Goal: Task Accomplishment & Management: Manage account settings

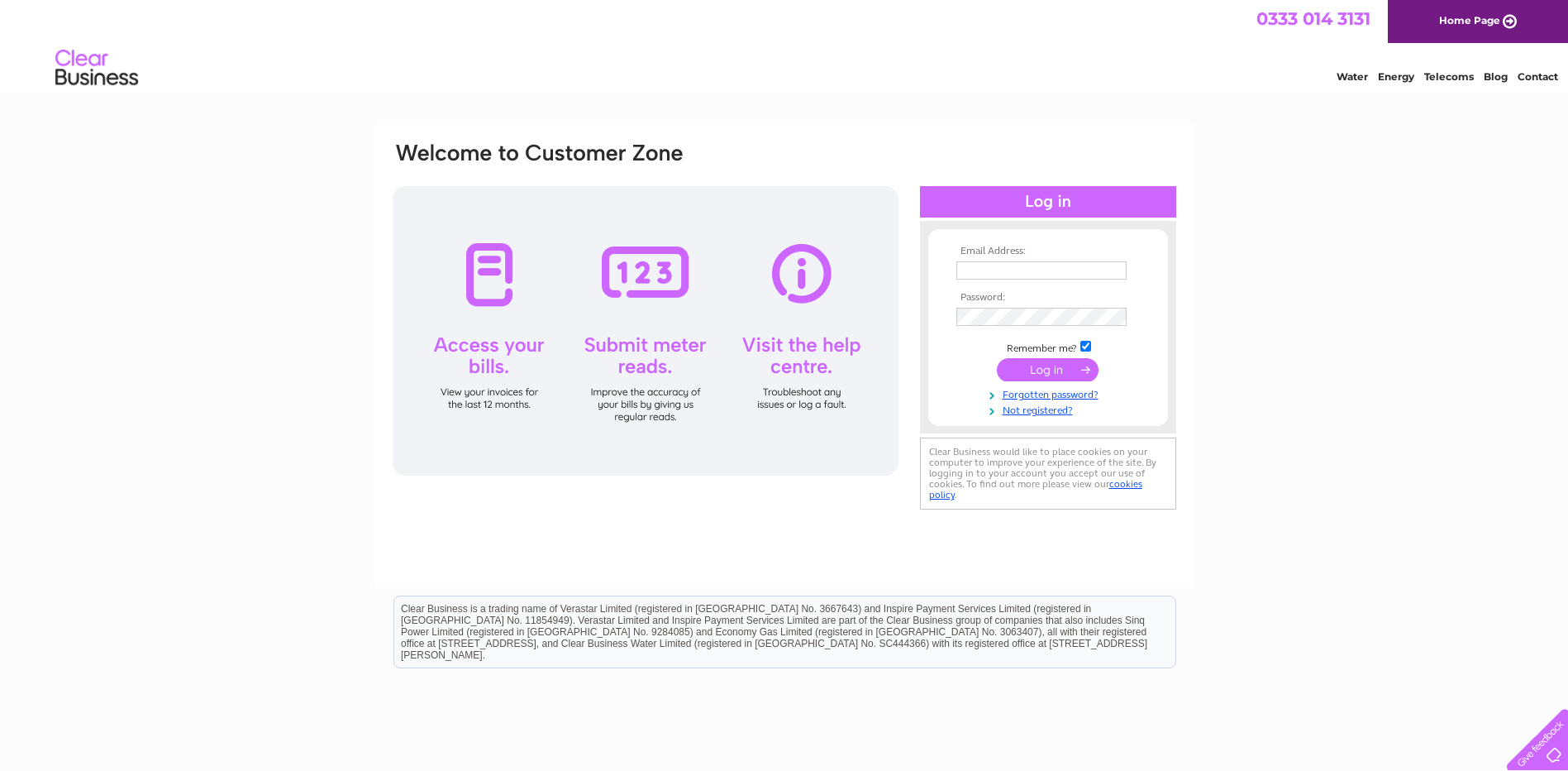
type input "rhdc58@gmail.com"
click at [1046, 370] on input "submit" at bounding box center [1048, 369] width 101 height 23
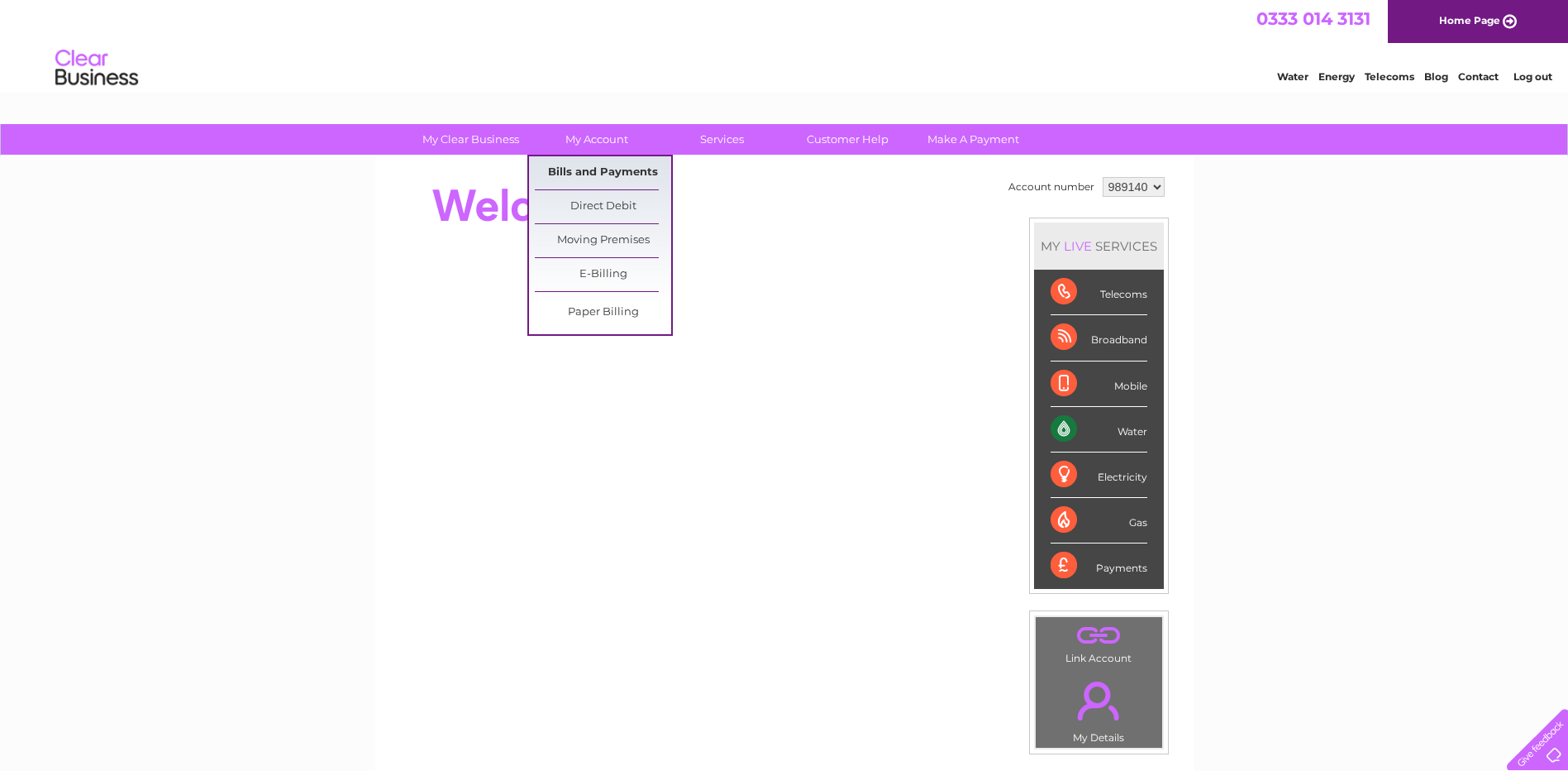
click at [600, 170] on link "Bills and Payments" at bounding box center [603, 172] width 136 height 33
click at [629, 174] on link "Bills and Payments" at bounding box center [603, 172] width 136 height 33
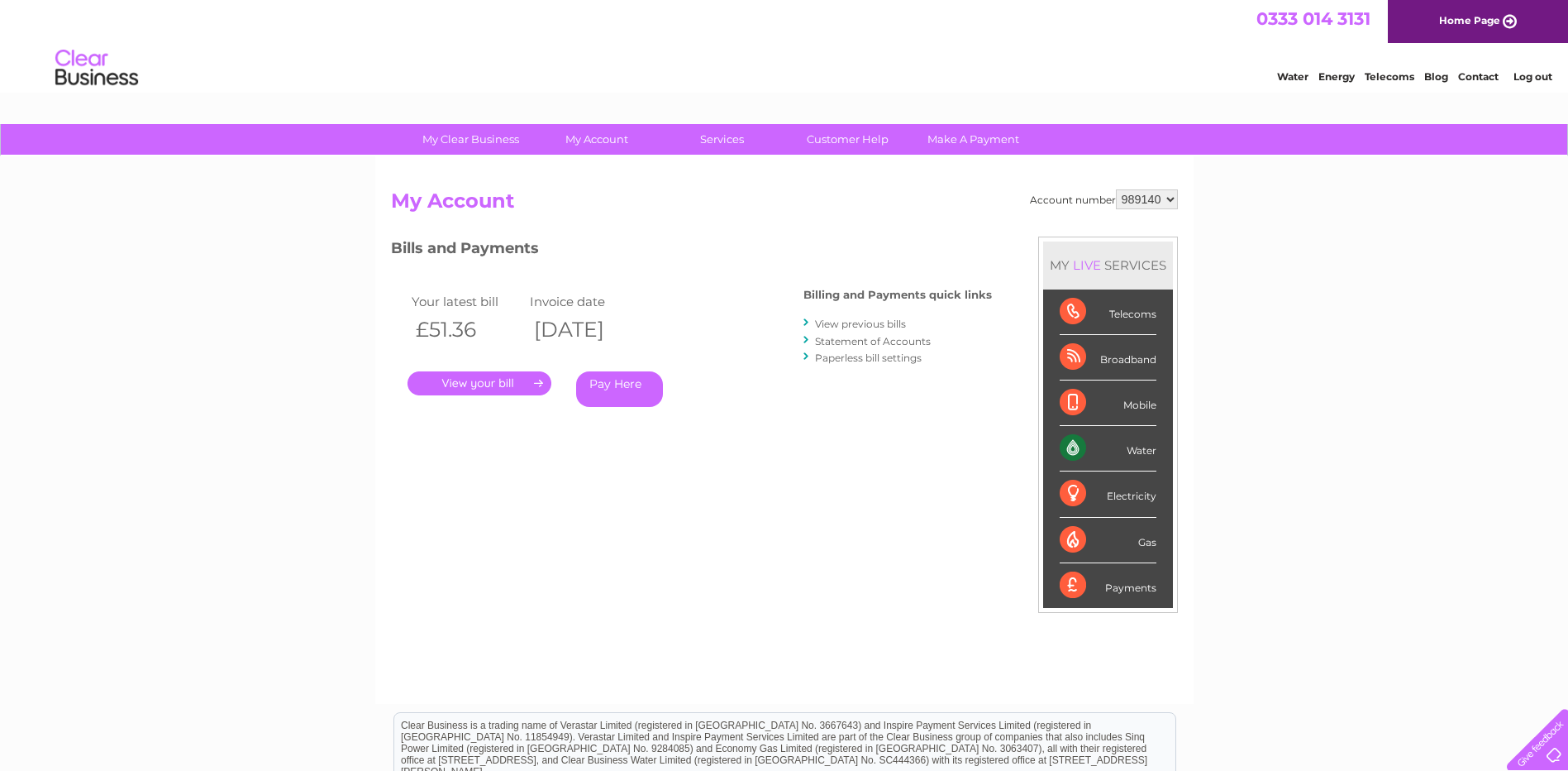
click at [492, 385] on link "." at bounding box center [479, 383] width 144 height 24
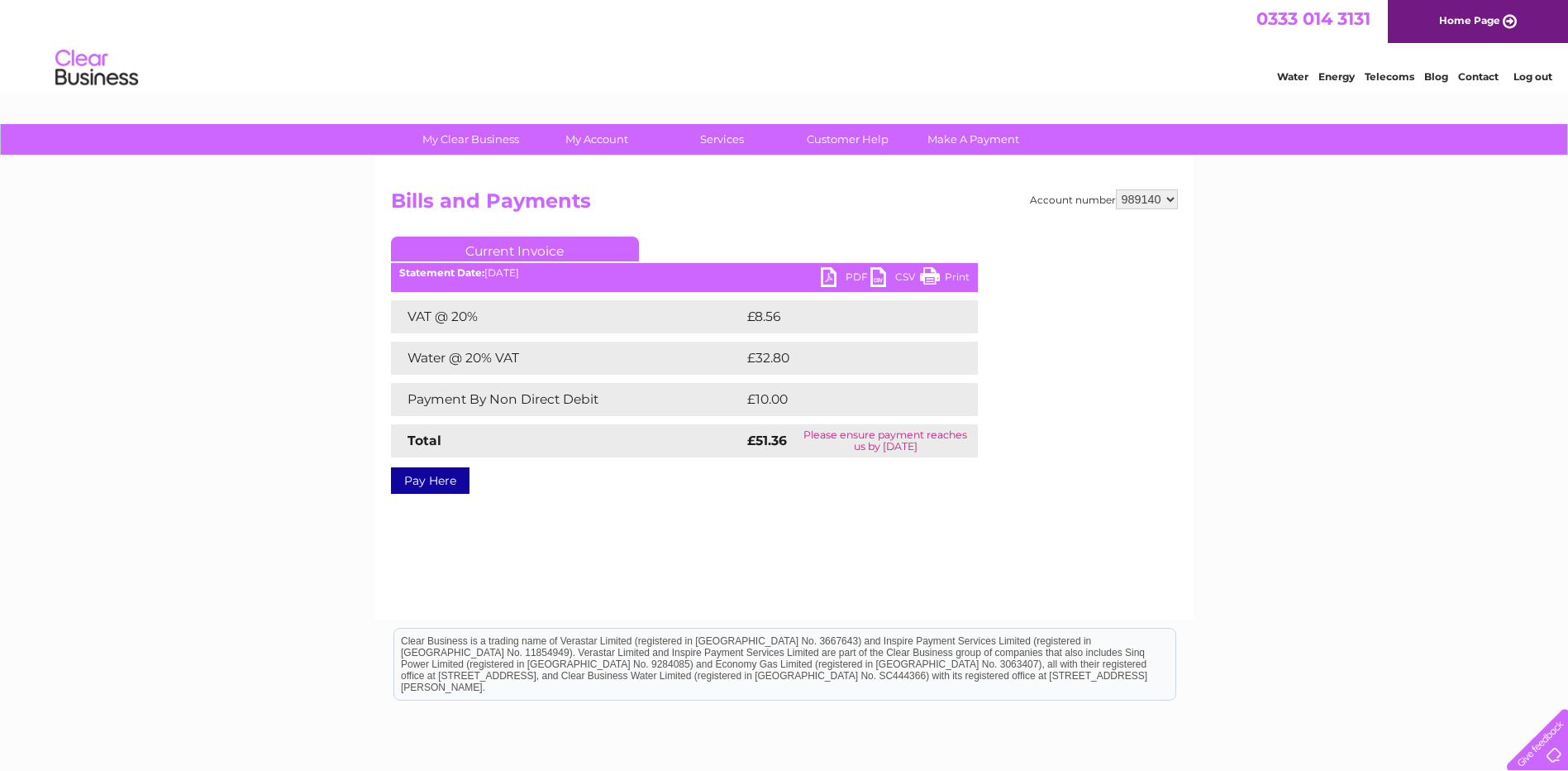
click at [850, 273] on link "PDF" at bounding box center [846, 280] width 50 height 24
click at [1526, 80] on link "Log out" at bounding box center [1532, 77] width 39 height 12
